Goal: Information Seeking & Learning: Learn about a topic

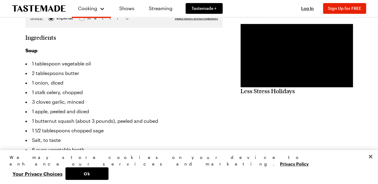
scroll to position [155, 0]
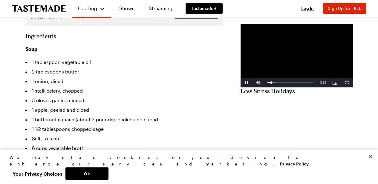
drag, startPoint x: 0, startPoint y: 0, endPoint x: 319, endPoint y: 87, distance: 331.0
click at [319, 87] on video "Video Player" at bounding box center [296, 55] width 112 height 63
click at [252, 83] on span "Video Player" at bounding box center [258, 83] width 12 height 0
click at [240, 83] on span "Video Player" at bounding box center [246, 83] width 12 height 0
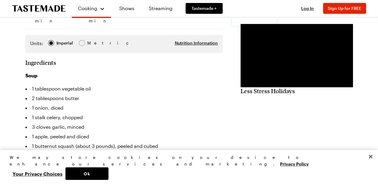
scroll to position [130, 0]
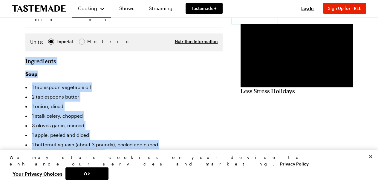
drag, startPoint x: 25, startPoint y: 49, endPoint x: 129, endPoint y: 162, distance: 153.4
click at [129, 162] on section "Ingredients Soup 1 tablespoon vegetable oil 2 tablespoons butter 1 onion, diced…" at bounding box center [123, 182] width 197 height 250
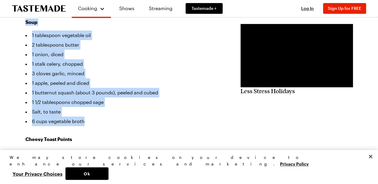
scroll to position [183, 0]
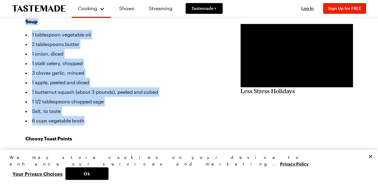
copy section "Ingredients Soup 1 tablespoon vegetable oil 2 tablespoons butter 1 onion, diced…"
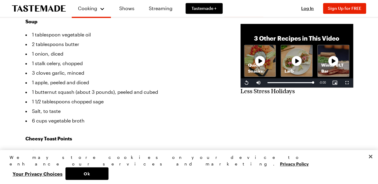
click at [150, 135] on h3 "Cheesy Toast Points" at bounding box center [123, 138] width 197 height 7
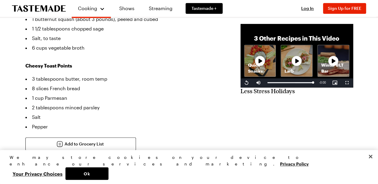
scroll to position [256, 0]
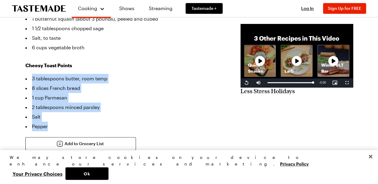
drag, startPoint x: 24, startPoint y: 65, endPoint x: 80, endPoint y: 112, distance: 72.9
copy ul "3 tablespoons butter, room temp 8 slices French bread 1 cup Parmesan 2 tablespo…"
click at [149, 112] on li "Salt" at bounding box center [123, 117] width 197 height 10
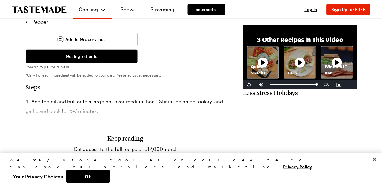
scroll to position [363, 0]
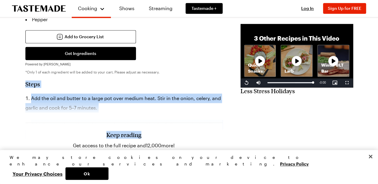
drag, startPoint x: 25, startPoint y: 73, endPoint x: 140, endPoint y: 98, distance: 117.7
click at [140, 98] on section "Steps Add the oil and butter to a large pot over medium heat. Stir in the onion…" at bounding box center [123, 132] width 197 height 104
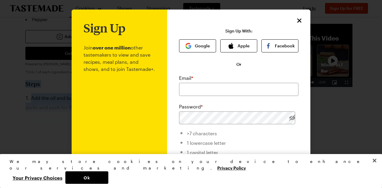
copy section "Steps Add the oil and butter to a large pot over medium heat. Stir in the onion…"
click at [296, 20] on icon "Close" at bounding box center [299, 20] width 7 height 7
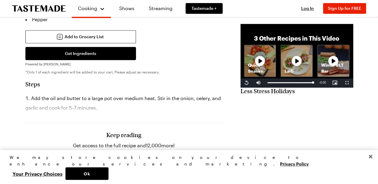
click at [165, 104] on div "Keep reading Get access to the full recipe and 12,000 more! Sign Up for Free Al…" at bounding box center [123, 142] width 197 height 83
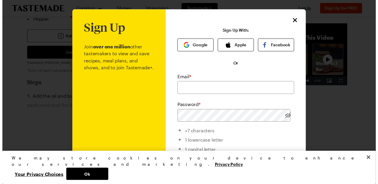
scroll to position [9, 0]
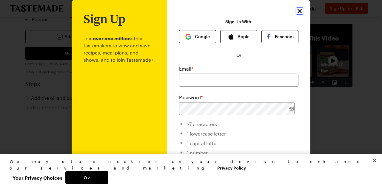
click at [298, 11] on icon "Close" at bounding box center [300, 11] width 4 height 4
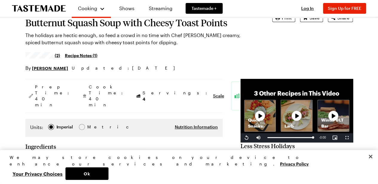
scroll to position [44, 2]
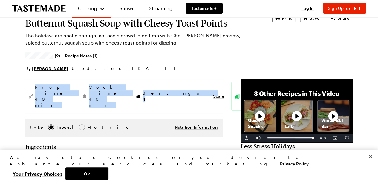
drag, startPoint x: 33, startPoint y: 89, endPoint x: 130, endPoint y: 91, distance: 97.9
click at [130, 91] on aside "Prep Time: 40 min Cook Time: 40 min Servings: 4 Scale Easy" at bounding box center [123, 96] width 197 height 34
copy aside "Prep Time: 40 min Cook Time: 40 min Servings: 4"
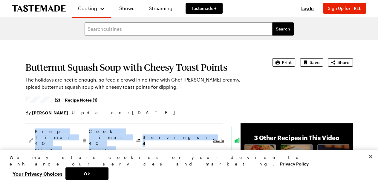
scroll to position [0, 2]
